Goal: Task Accomplishment & Management: Use online tool/utility

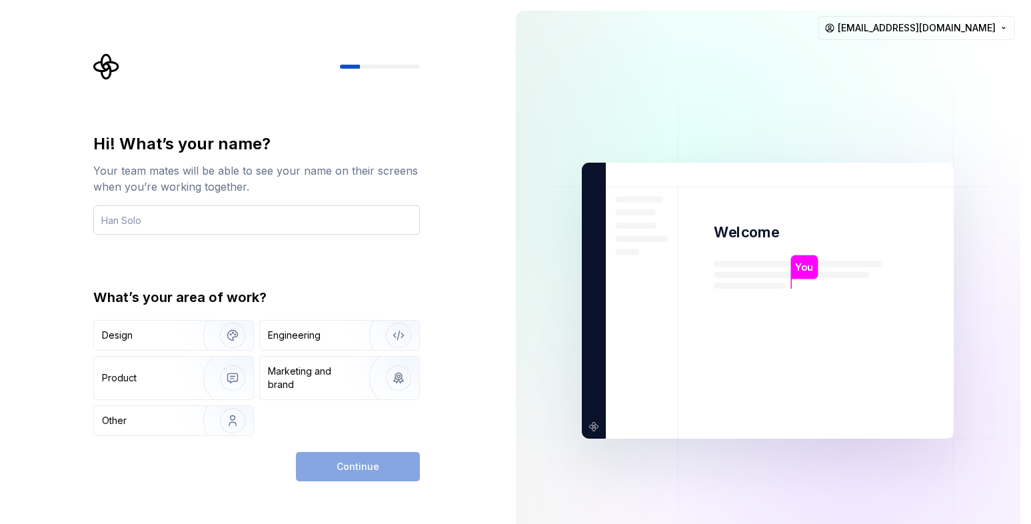
drag, startPoint x: 219, startPoint y: 324, endPoint x: 145, endPoint y: 215, distance: 131.9
click at [145, 215] on input "text" at bounding box center [256, 219] width 326 height 29
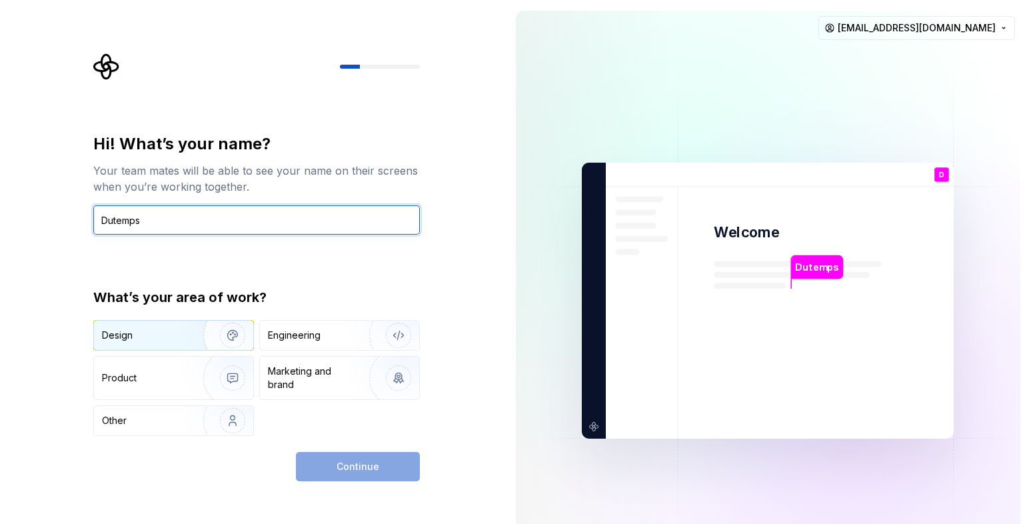
type input "Dutemps"
click at [175, 336] on div "Design" at bounding box center [144, 334] width 84 height 13
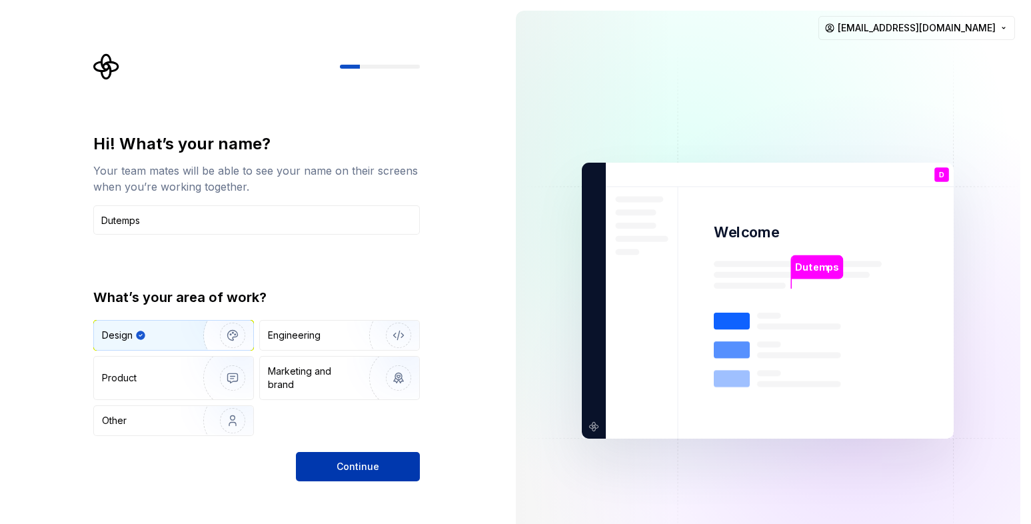
click at [335, 466] on button "Continue" at bounding box center [358, 466] width 124 height 29
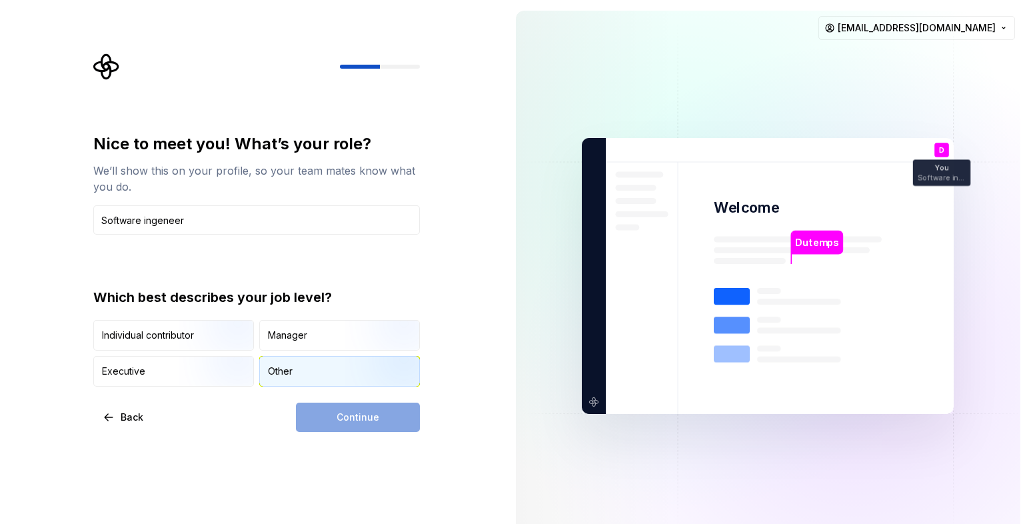
type input "Software ingeneer"
click at [282, 373] on div "Other" at bounding box center [280, 370] width 25 height 13
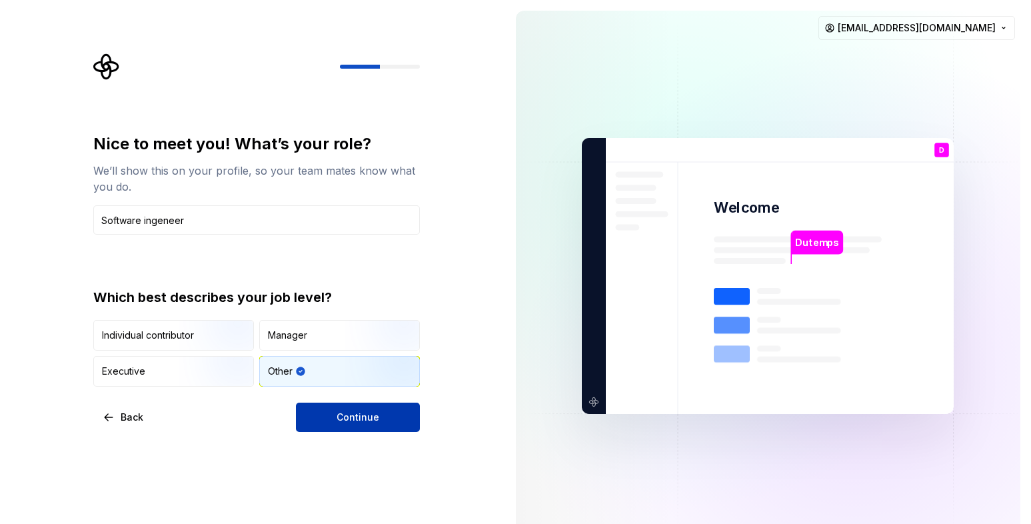
click at [328, 418] on button "Continue" at bounding box center [358, 416] width 124 height 29
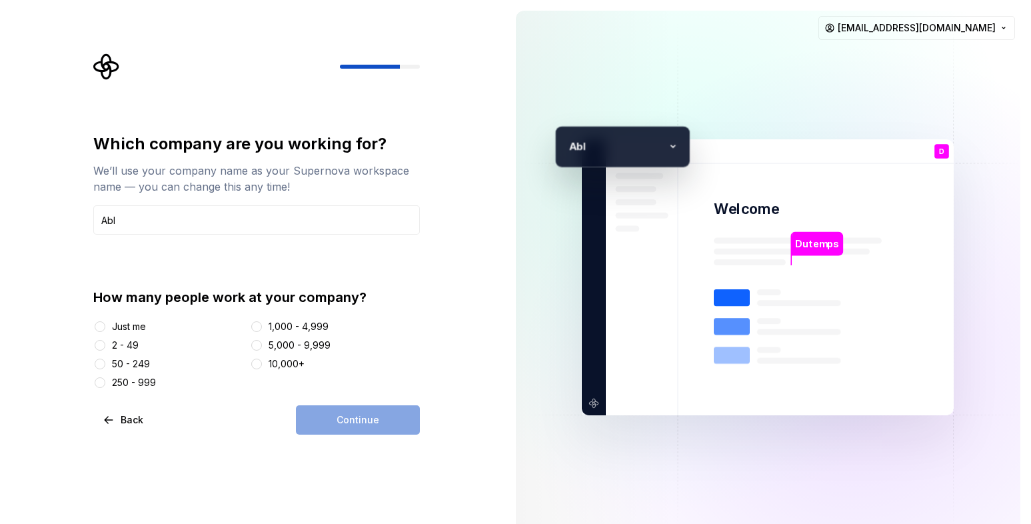
type input "Abl"
click at [102, 321] on div at bounding box center [99, 326] width 13 height 13
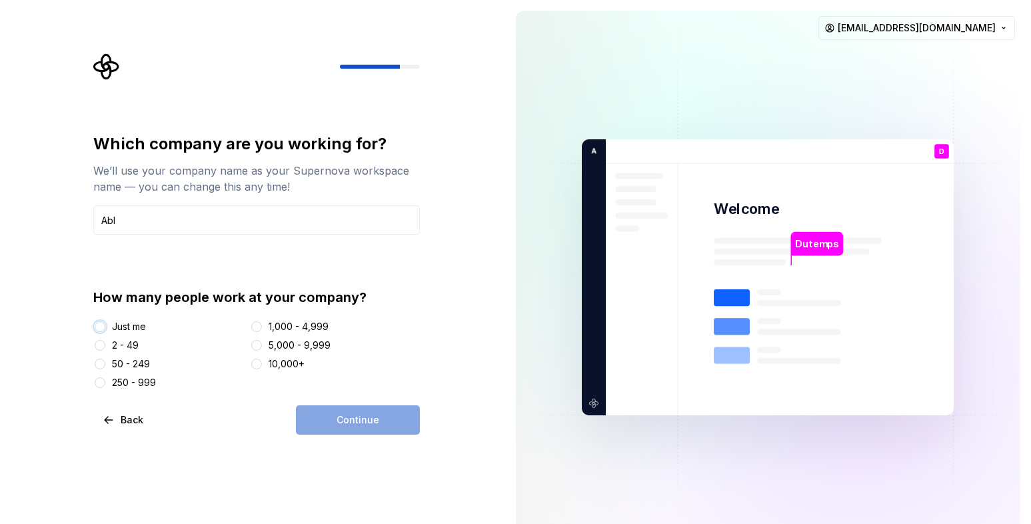
click at [103, 330] on button "Just me" at bounding box center [100, 326] width 11 height 11
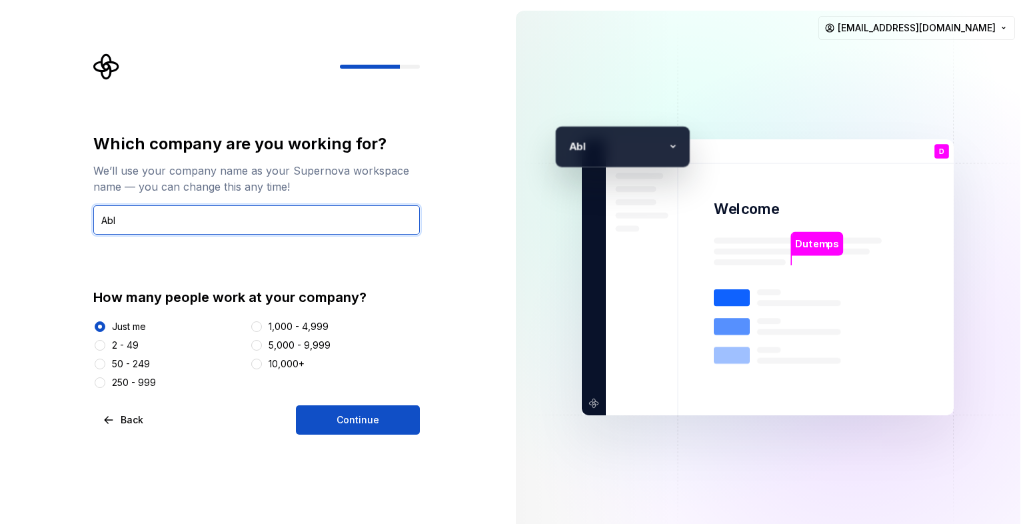
click at [135, 211] on input "Abl" at bounding box center [256, 219] width 326 height 29
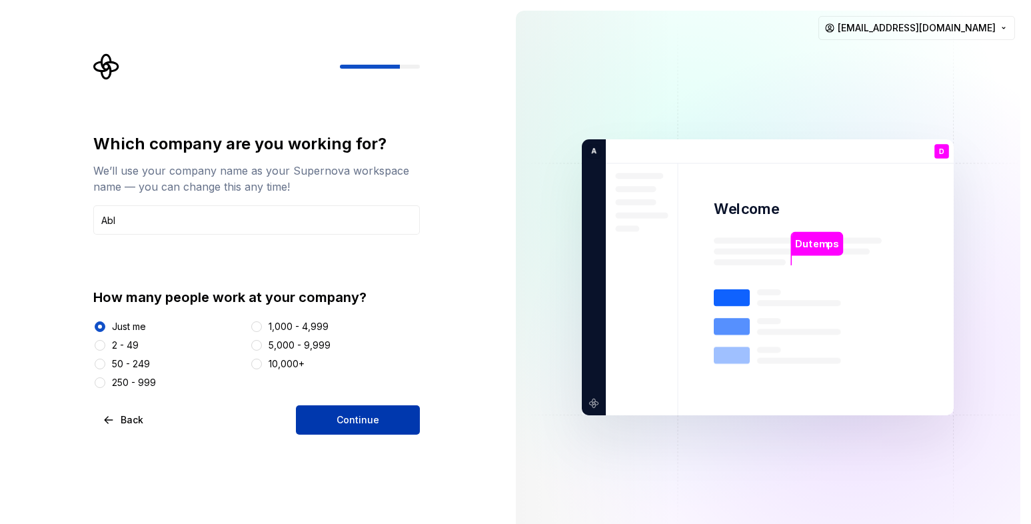
click at [342, 407] on button "Continue" at bounding box center [358, 419] width 124 height 29
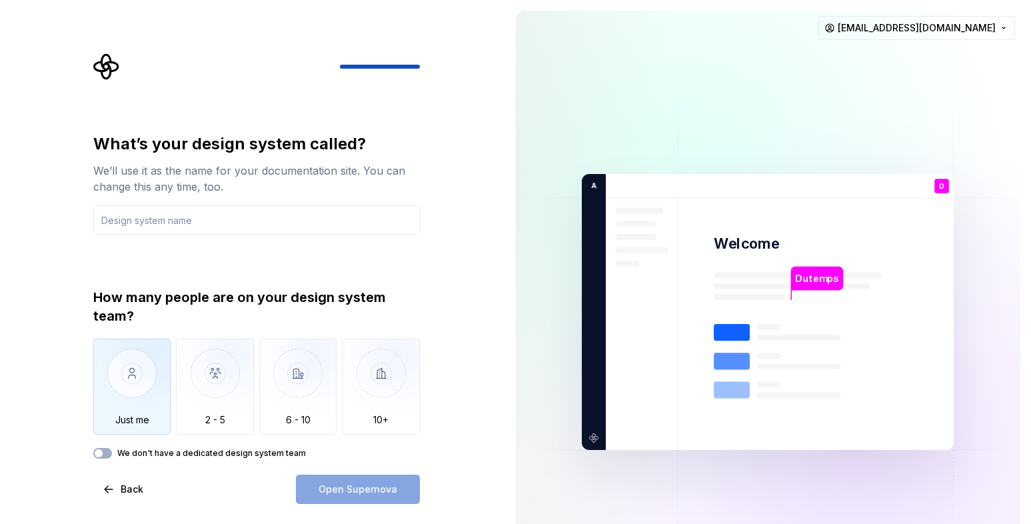
click at [157, 390] on img "button" at bounding box center [132, 382] width 78 height 89
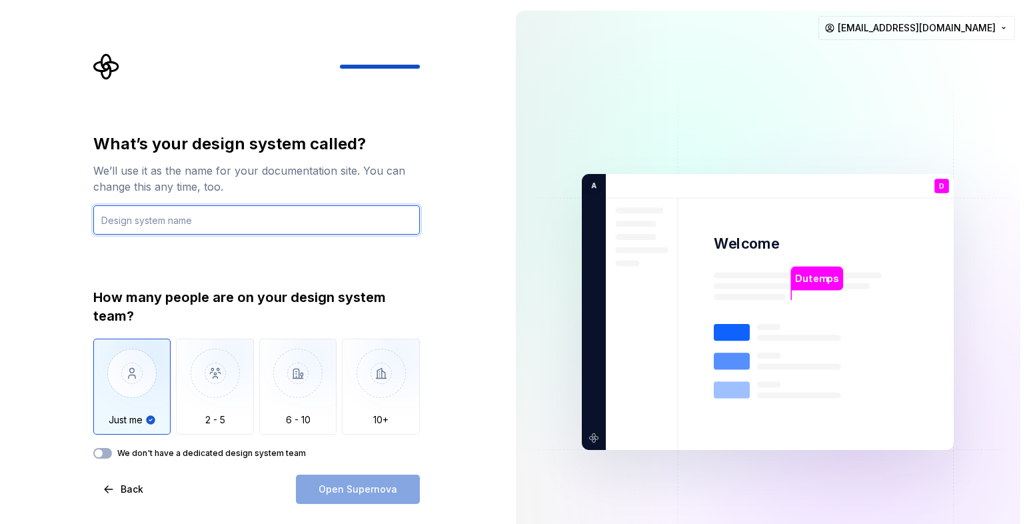
click at [217, 227] on input "text" at bounding box center [256, 219] width 326 height 29
type input "Pleingaz"
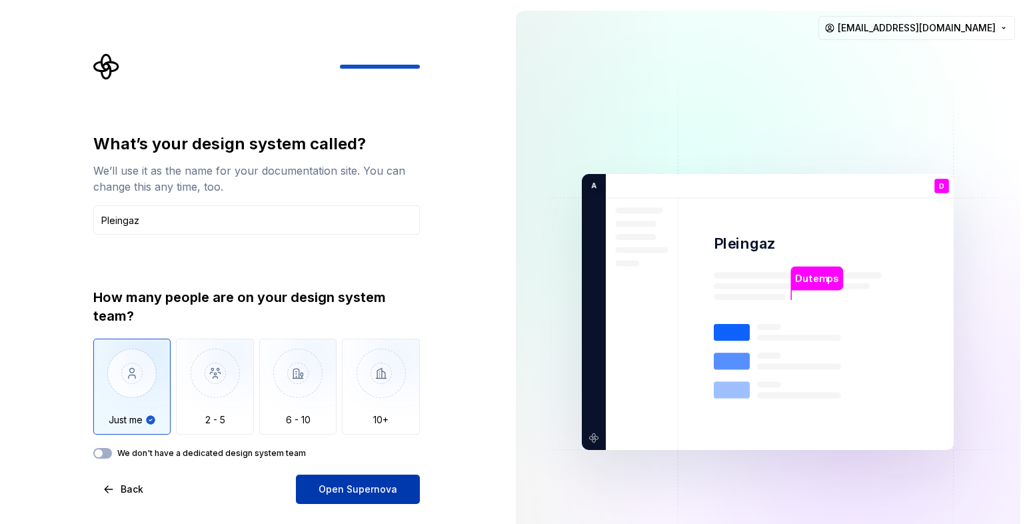
click at [341, 482] on button "Open Supernova" at bounding box center [358, 488] width 124 height 29
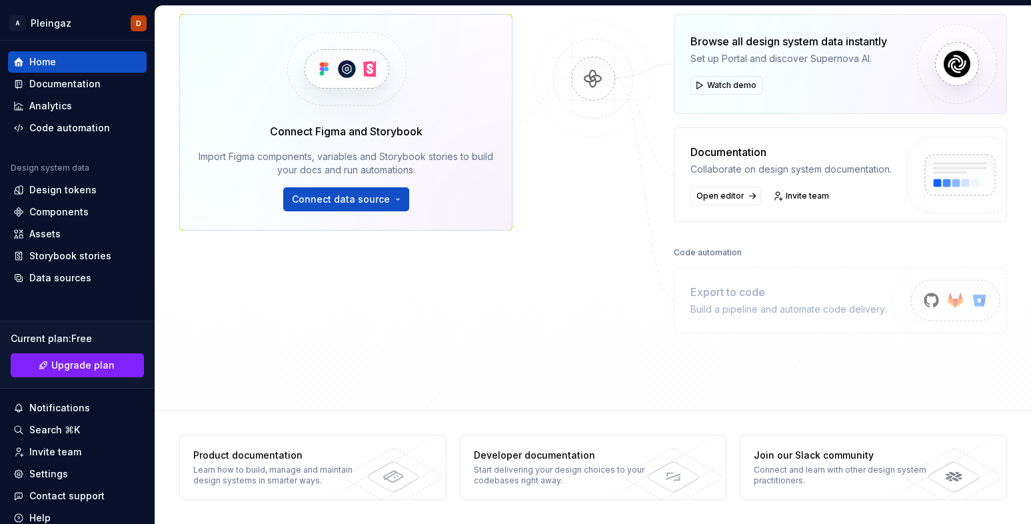
scroll to position [79, 0]
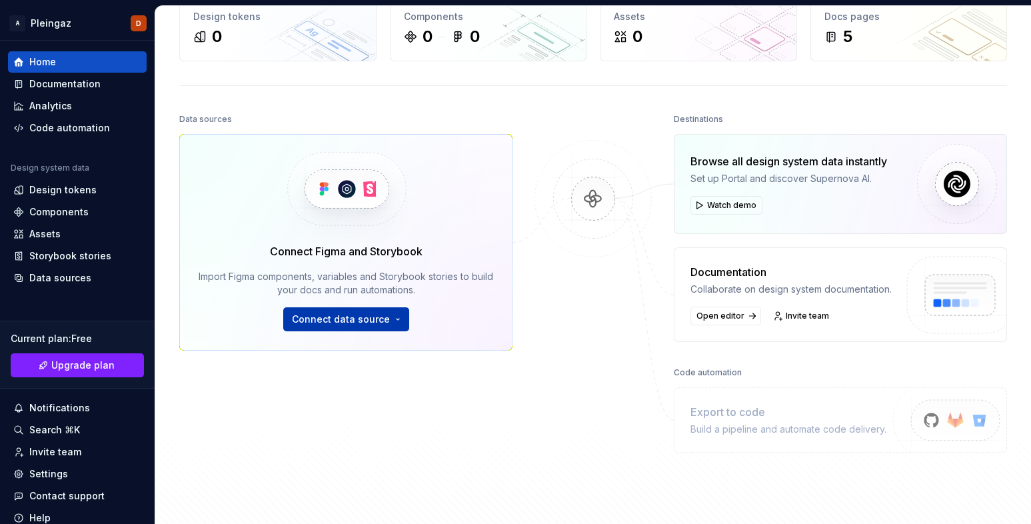
click at [382, 318] on span "Connect data source" at bounding box center [341, 318] width 98 height 13
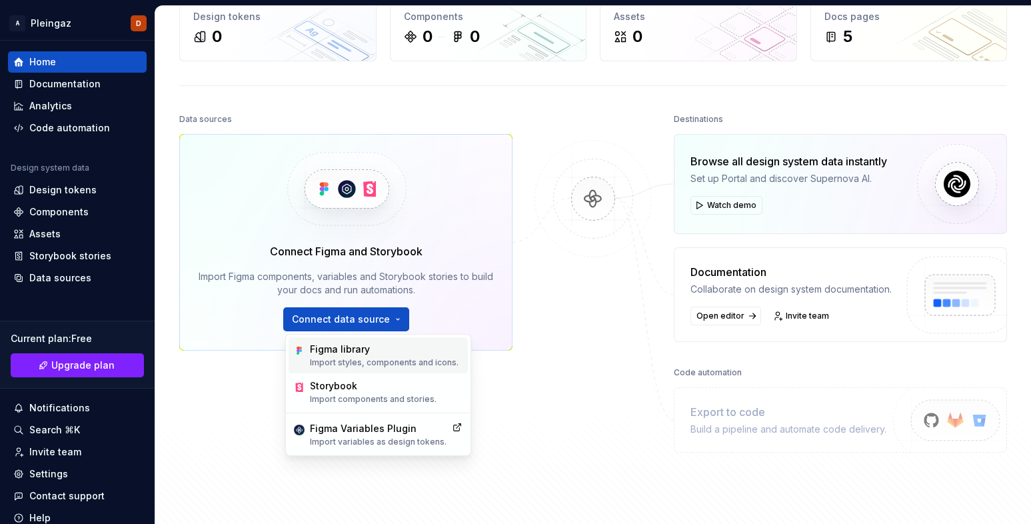
click at [386, 357] on p "Import styles, components and icons." at bounding box center [384, 362] width 149 height 11
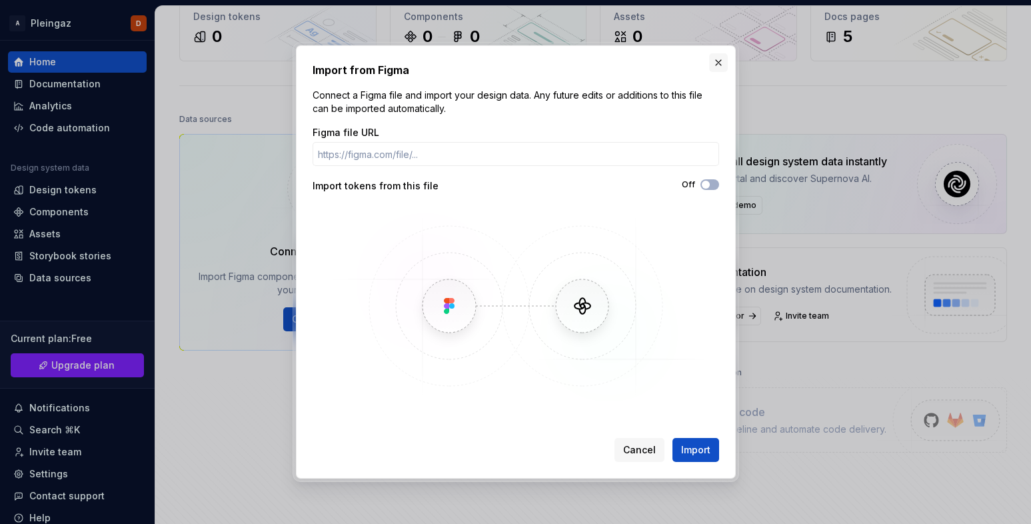
click at [716, 63] on button "button" at bounding box center [718, 62] width 19 height 19
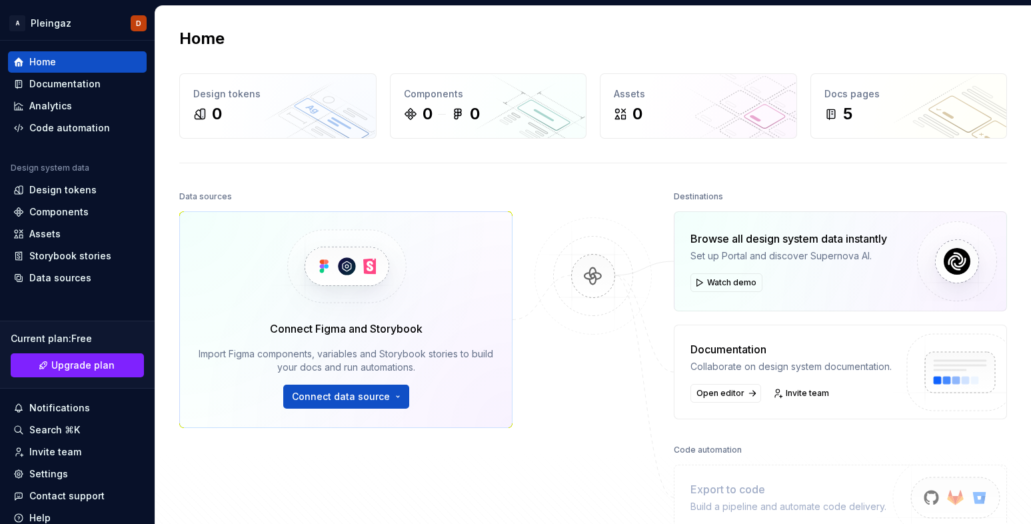
scroll to position [0, 0]
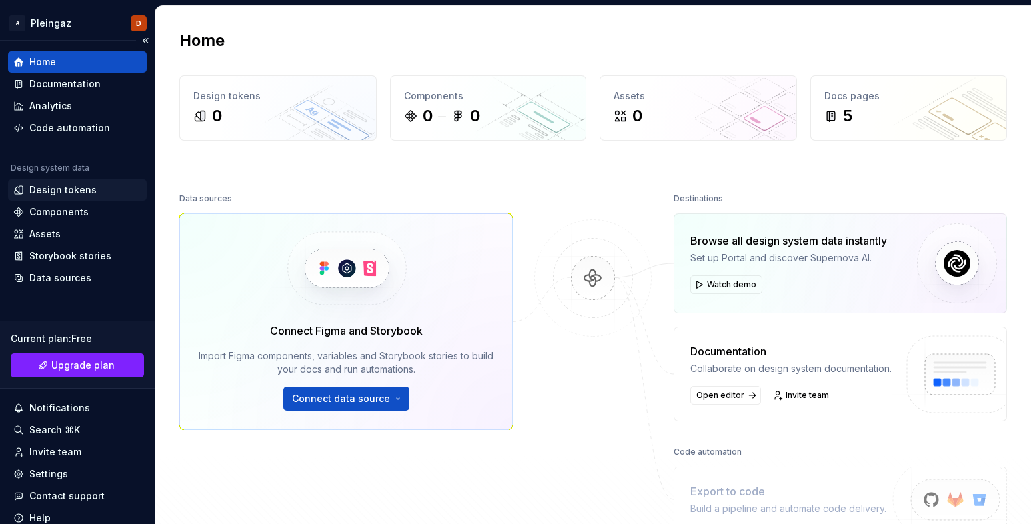
click at [73, 187] on div "Design tokens" at bounding box center [62, 189] width 67 height 13
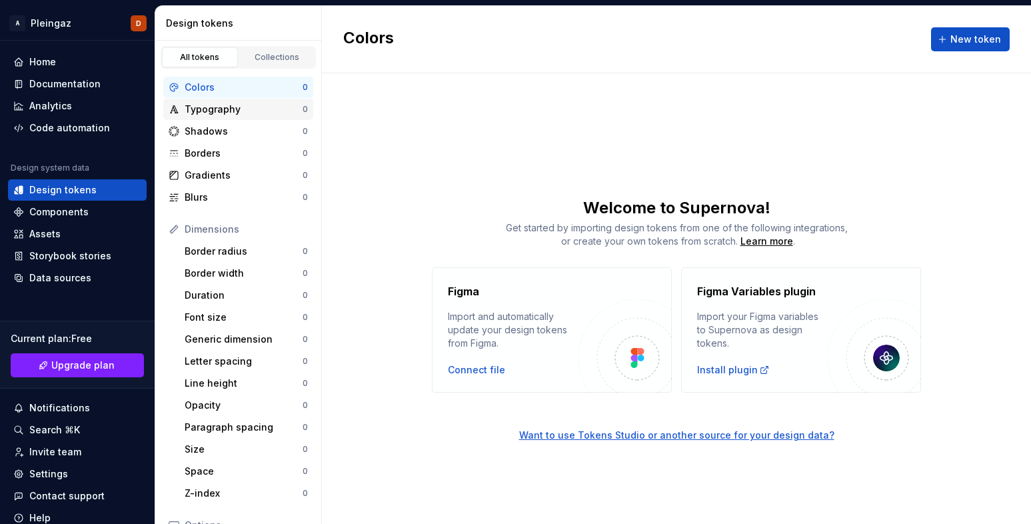
click at [258, 115] on div "Typography" at bounding box center [244, 109] width 118 height 13
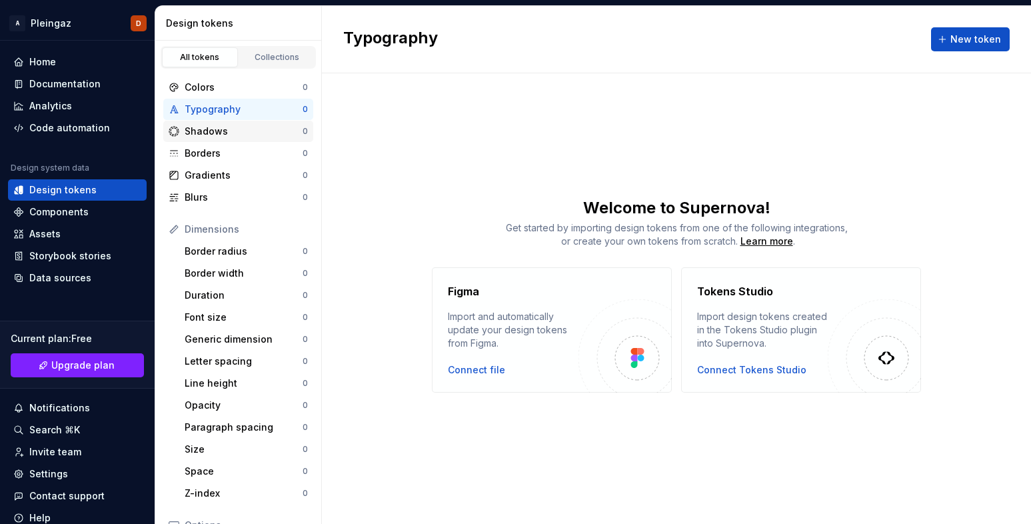
click at [244, 139] on div "Shadows 0" at bounding box center [238, 131] width 150 height 21
